Goal: Contribute content

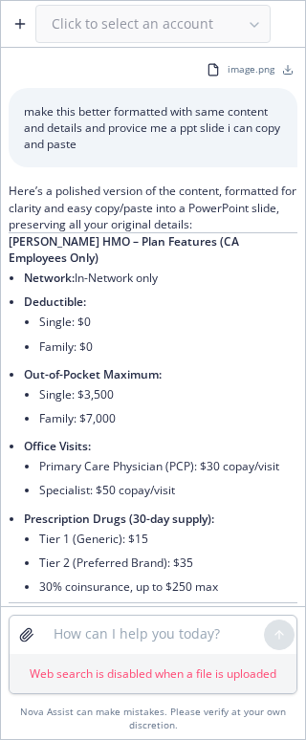
scroll to position [561, 0]
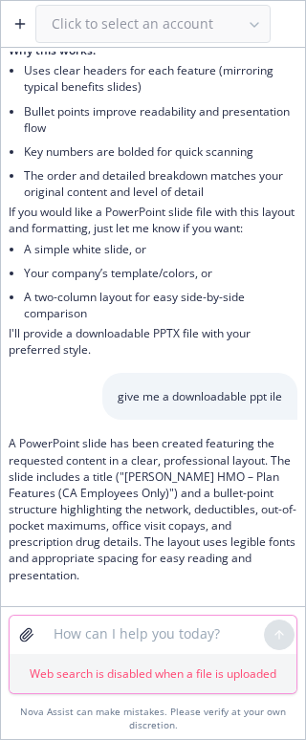
click at [75, 629] on textarea at bounding box center [153, 635] width 222 height 38
paste textarea "s’tahT .mrah lanoitome dna laicnanif sesuac tfeht ytitned w erachtlaeH angiC yh…"
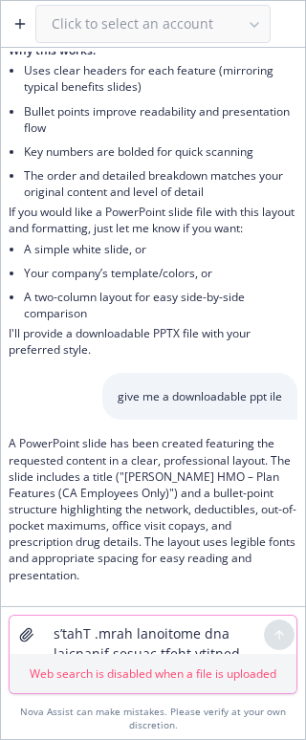
scroll to position [17, 0]
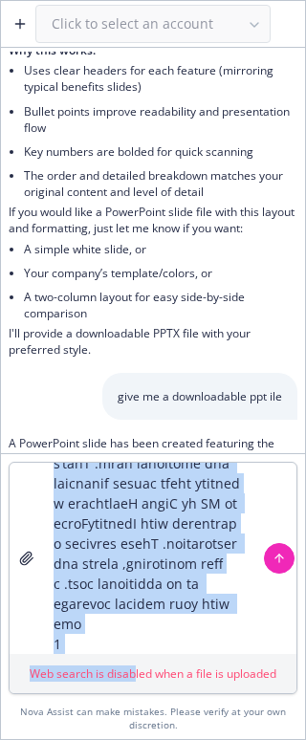
drag, startPoint x: 80, startPoint y: 604, endPoint x: 24, endPoint y: 458, distance: 156.8
click at [24, 458] on div "s’tahT .mrah lanoitome dna laicnanif sesuac tfeht ytitned w erachtlaeH angiC yh…" at bounding box center [153, 596] width 304 height 286
click at [124, 595] on textarea "s’tahT .mrah lanoitome dna laicnanif sesuac tfeht ytitned w erachtlaeH angiC yh…" at bounding box center [153, 558] width 222 height 191
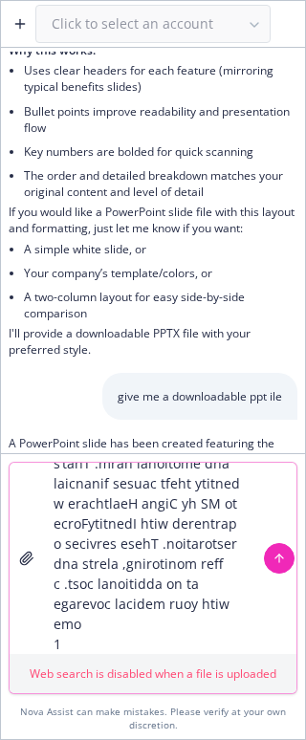
drag, startPoint x: 115, startPoint y: 614, endPoint x: 36, endPoint y: 513, distance: 127.4
click at [36, 513] on div "s’tahT .mrah lanoitome dna laicnanif sesuac tfeht ytitned w erachtlaeH angiC yh…" at bounding box center [153, 558] width 287 height 191
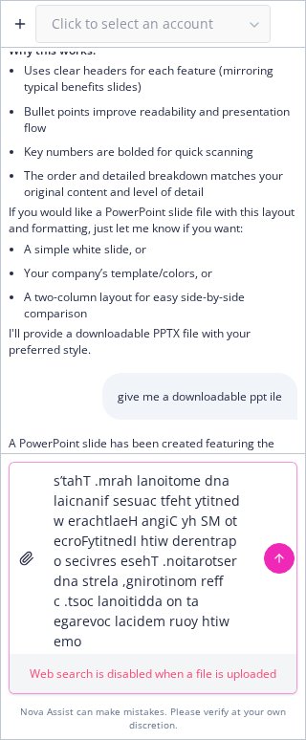
drag, startPoint x: 90, startPoint y: 633, endPoint x: -1, endPoint y: 436, distance: 216.9
click at [0, 436] on html "Click to select an account image.png make this better formatted with same conte…" at bounding box center [153, 370] width 306 height 740
type textarea "1"
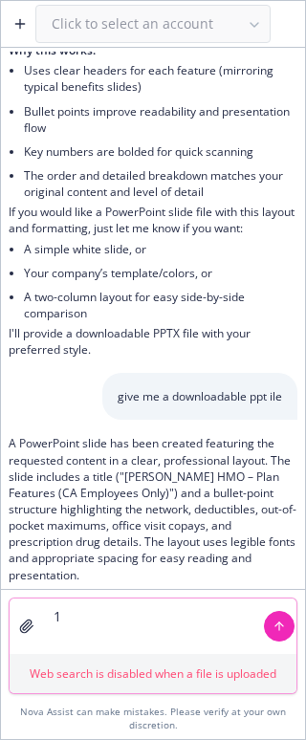
drag, startPoint x: 78, startPoint y: 621, endPoint x: 7, endPoint y: 622, distance: 71.7
click at [7, 622] on div "1 Web search is disabled when a file is uploaded Nova Assist can make mistakes.…" at bounding box center [153, 664] width 304 height 150
drag, startPoint x: 113, startPoint y: 632, endPoint x: 49, endPoint y: 653, distance: 67.4
click at [0, 632] on html "Click to select an account image.png make this better formatted with same conte…" at bounding box center [153, 370] width 306 height 740
